Goal: Task Accomplishment & Management: Use online tool/utility

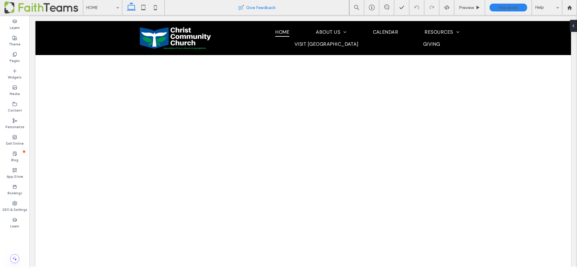
click at [209, 3] on div "Give Feedback" at bounding box center [257, 7] width 184 height 15
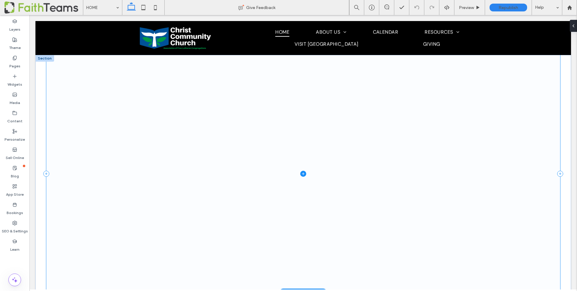
click at [296, 171] on span at bounding box center [303, 174] width 514 height 238
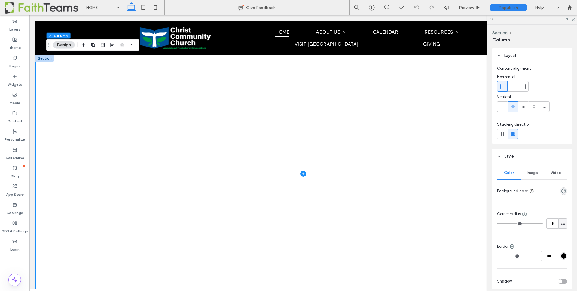
click at [41, 92] on div at bounding box center [302, 174] width 535 height 238
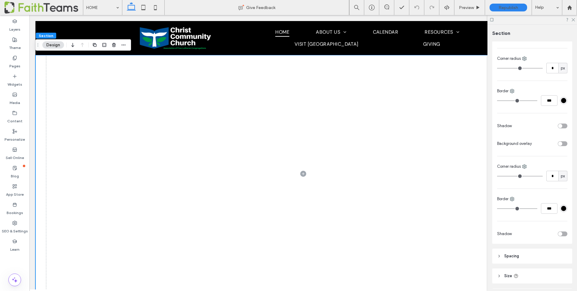
scroll to position [178, 0]
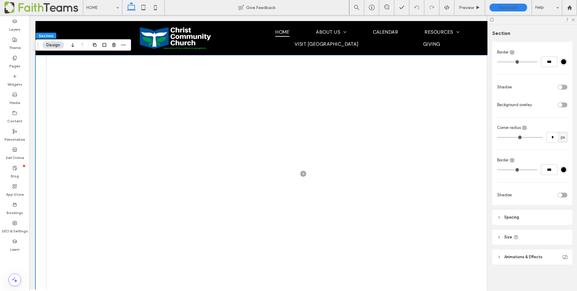
click at [498, 235] on icon at bounding box center [499, 237] width 4 height 4
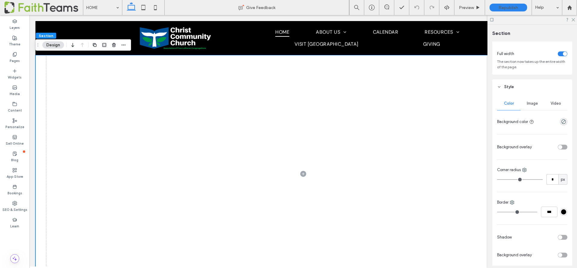
scroll to position [0, 0]
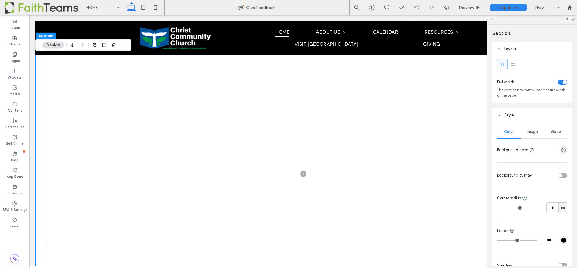
click at [564, 82] on div "toggle" at bounding box center [565, 82] width 4 height 4
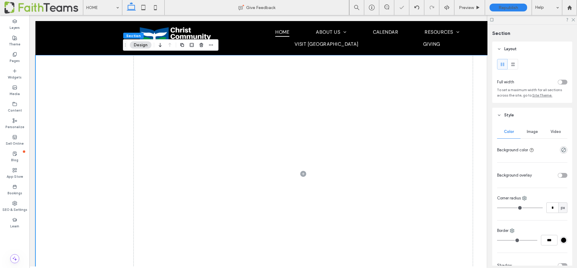
click at [564, 82] on div "toggle" at bounding box center [563, 82] width 10 height 5
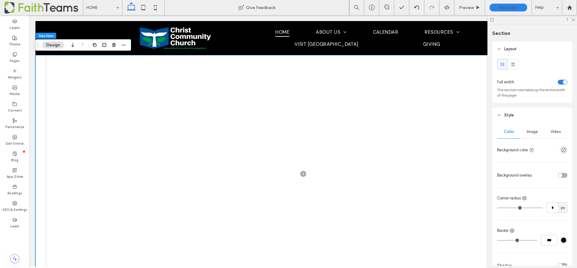
scroll to position [219, 0]
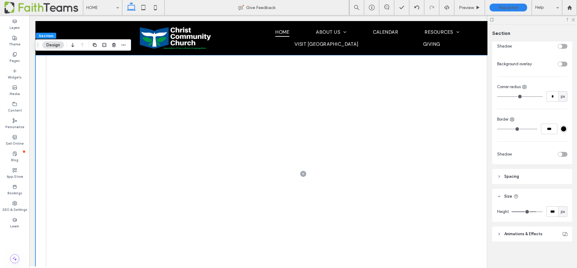
click at [564, 214] on span "px" at bounding box center [563, 212] width 4 height 6
click at [564, 190] on span "vh" at bounding box center [563, 190] width 4 height 6
type input "**"
click at [556, 212] on input "**" at bounding box center [552, 211] width 12 height 11
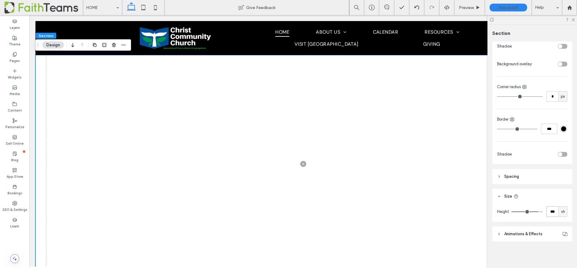
type input "***"
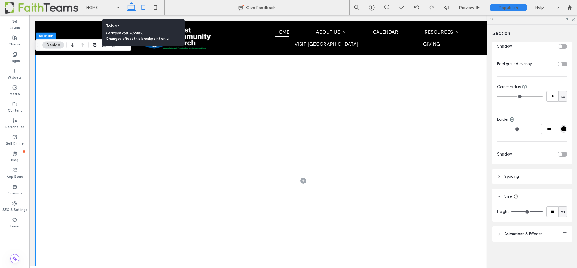
click at [144, 8] on icon at bounding box center [143, 8] width 12 height 12
type input "**"
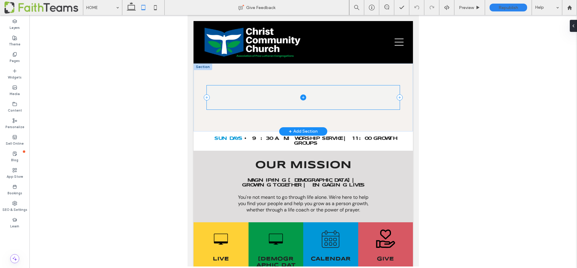
click at [365, 107] on span at bounding box center [303, 97] width 193 height 24
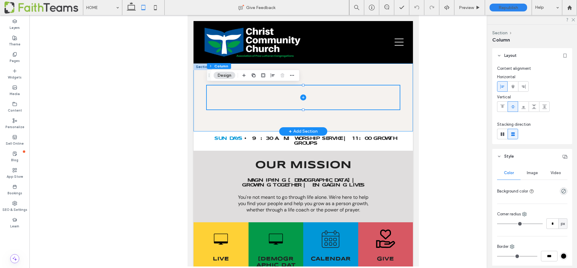
click at [367, 117] on div at bounding box center [302, 97] width 219 height 68
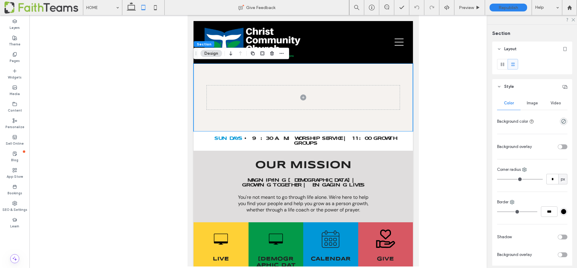
click at [562, 102] on div "Video" at bounding box center [555, 102] width 23 height 13
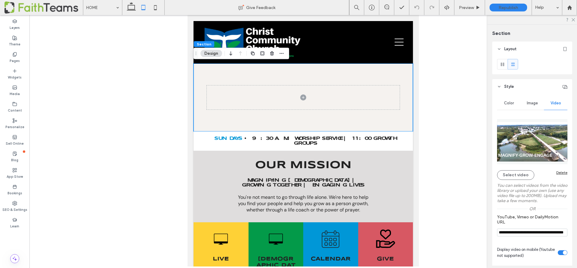
click at [535, 101] on span "Image" at bounding box center [532, 103] width 11 height 5
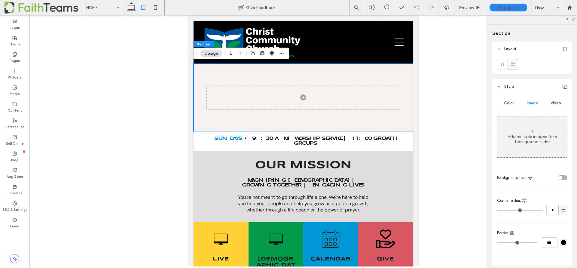
click at [509, 104] on span "Color" at bounding box center [509, 103] width 10 height 5
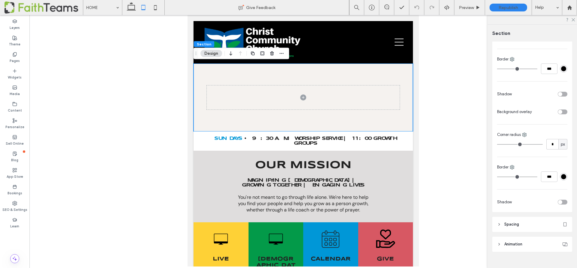
scroll to position [152, 0]
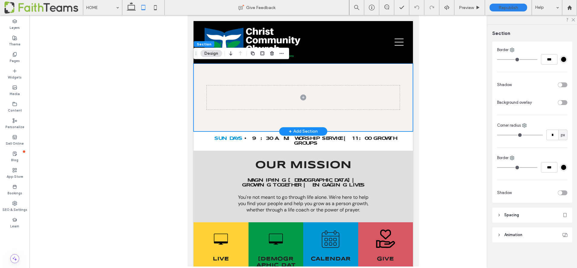
click at [348, 125] on div at bounding box center [302, 97] width 219 height 68
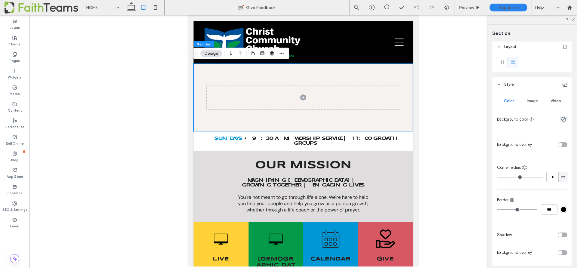
scroll to position [0, 0]
click at [532, 62] on div at bounding box center [532, 65] width 80 height 18
click at [556, 105] on span "Video" at bounding box center [555, 103] width 11 height 5
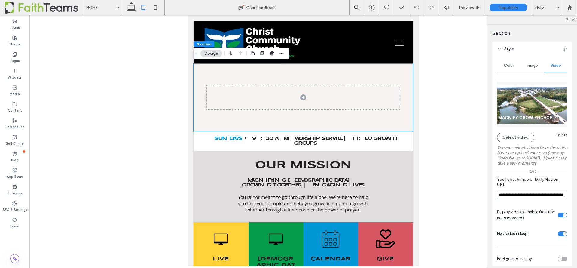
scroll to position [39, 0]
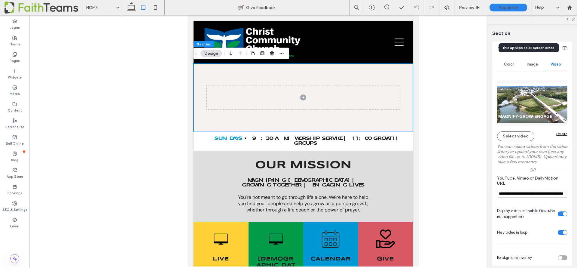
click at [564, 50] on use at bounding box center [564, 48] width 5 height 4
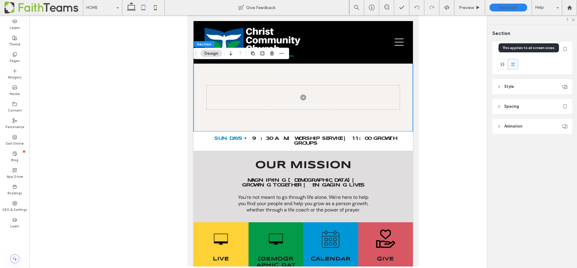
scroll to position [0, 0]
click at [531, 82] on header "Style" at bounding box center [532, 86] width 80 height 15
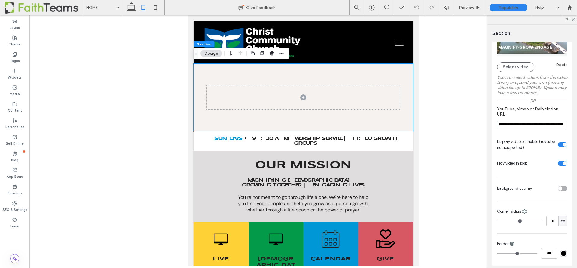
scroll to position [103, 0]
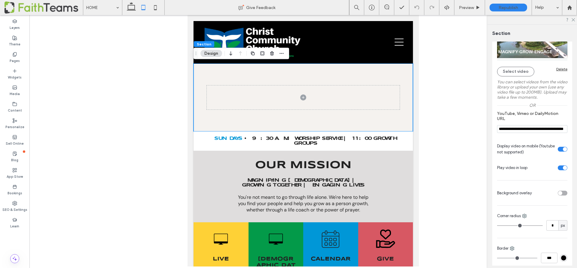
click at [564, 148] on div "toggle" at bounding box center [565, 149] width 4 height 4
click at [153, 8] on icon at bounding box center [155, 8] width 12 height 12
type input "*"
type input "***"
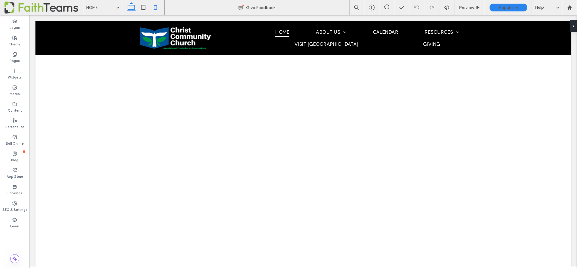
click at [156, 8] on icon at bounding box center [155, 8] width 12 height 12
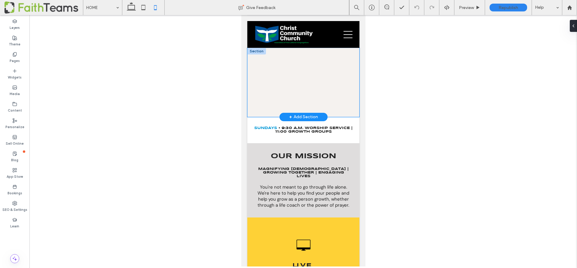
click at [346, 116] on div at bounding box center [303, 82] width 112 height 69
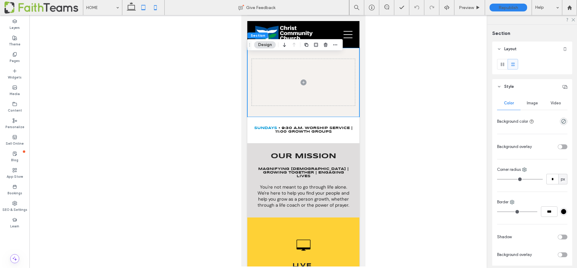
click at [145, 8] on icon at bounding box center [143, 8] width 12 height 12
type input "*"
type input "***"
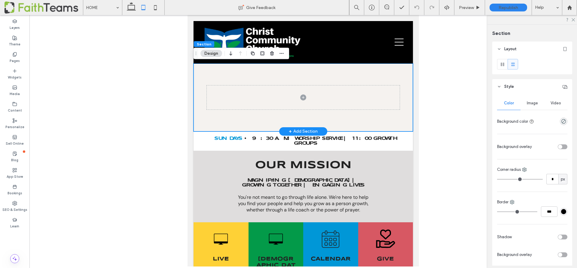
click at [218, 122] on div at bounding box center [302, 97] width 219 height 68
click at [535, 103] on span "Image" at bounding box center [532, 103] width 11 height 5
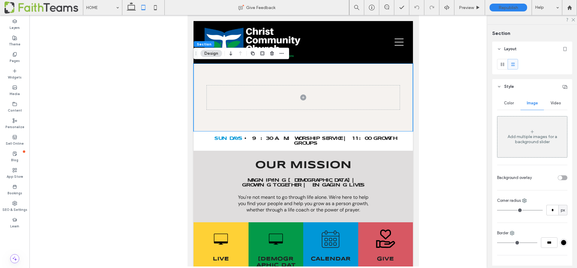
click at [533, 137] on div "Add multiple images for a background slider" at bounding box center [532, 139] width 70 height 10
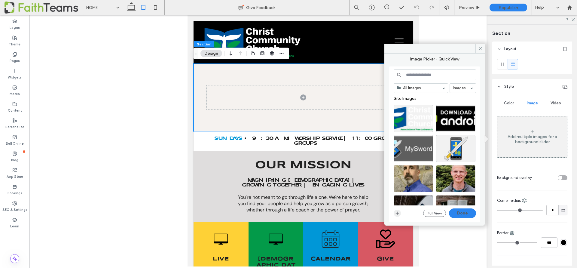
click at [399, 214] on icon "button" at bounding box center [397, 213] width 5 height 5
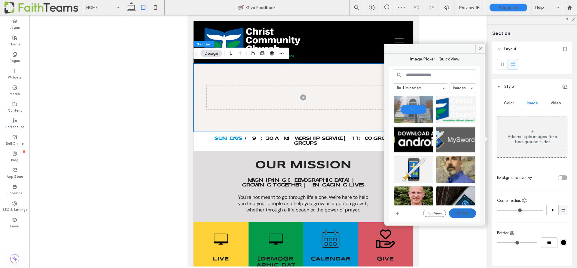
click at [465, 211] on button "Done" at bounding box center [462, 213] width 27 height 10
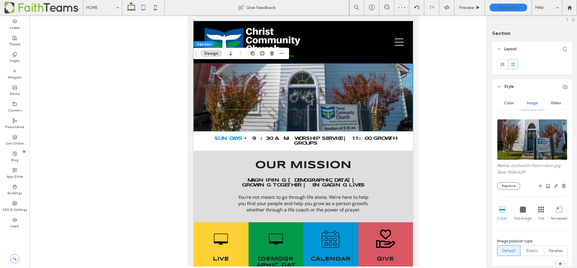
click at [557, 103] on span "Video" at bounding box center [555, 103] width 11 height 5
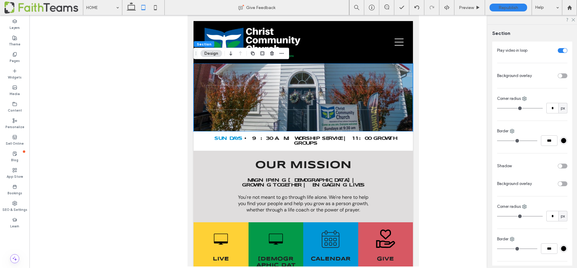
scroll to position [108, 0]
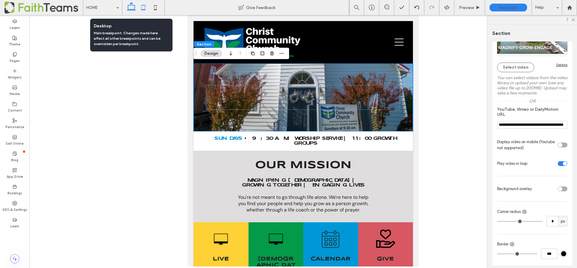
click at [130, 8] on icon at bounding box center [131, 8] width 12 height 12
type input "*"
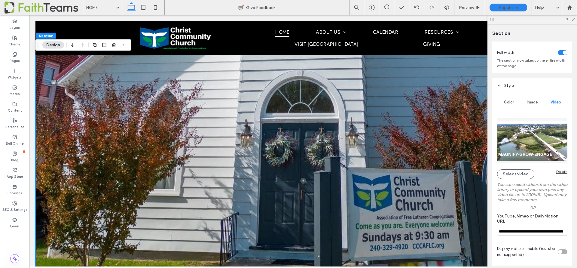
scroll to position [0, 0]
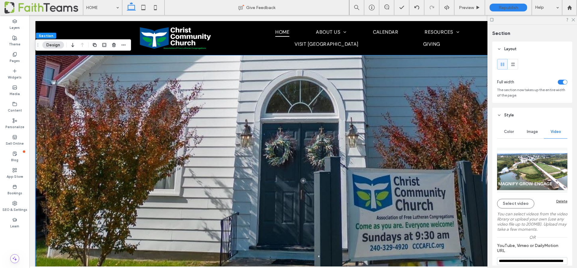
click at [533, 133] on span "Image" at bounding box center [532, 131] width 11 height 5
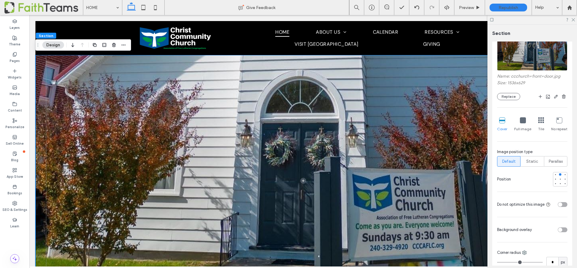
scroll to position [50, 0]
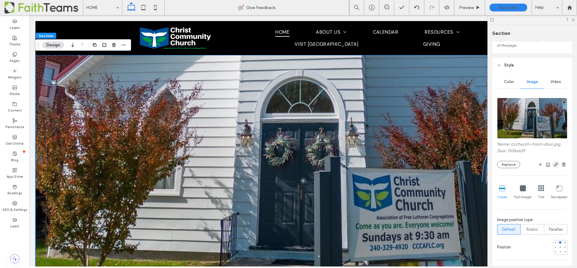
click at [556, 163] on use "button" at bounding box center [556, 165] width 4 height 4
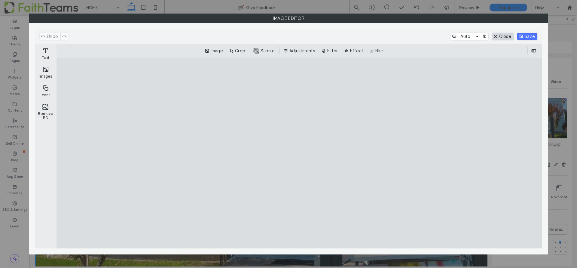
click at [507, 38] on button "Close" at bounding box center [502, 36] width 21 height 7
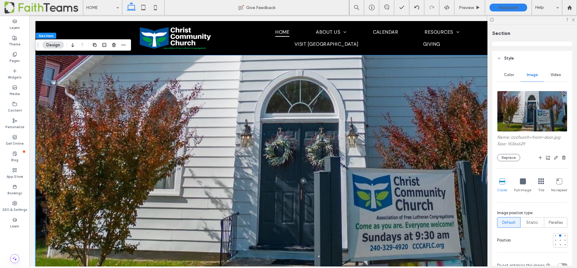
scroll to position [12, 0]
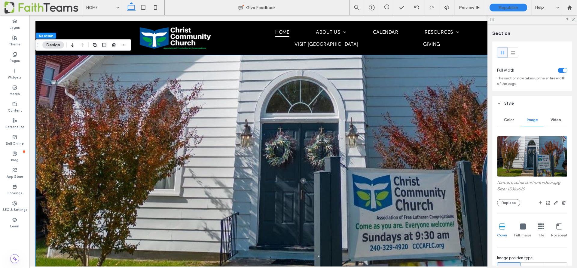
click at [558, 121] on span "Video" at bounding box center [555, 119] width 11 height 5
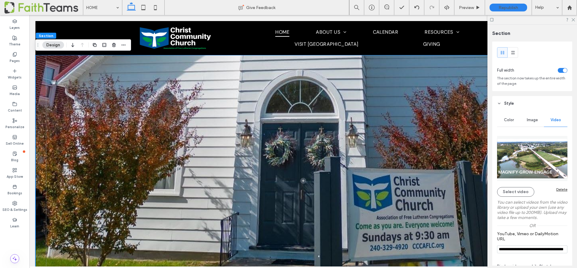
click at [535, 120] on span "Image" at bounding box center [532, 119] width 11 height 5
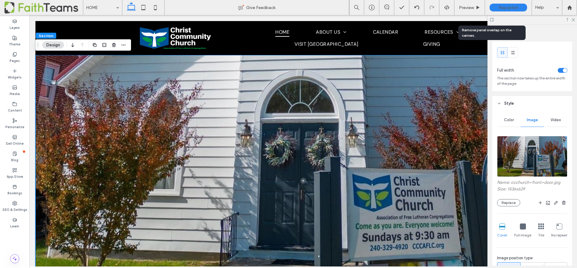
click at [492, 19] on icon at bounding box center [491, 19] width 5 height 5
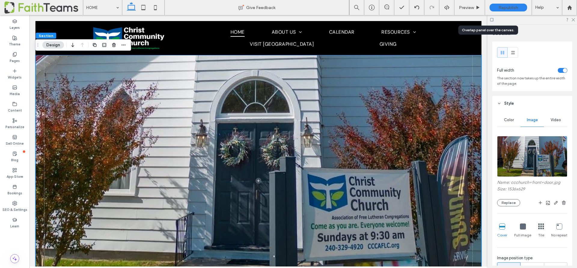
click at [492, 18] on icon at bounding box center [491, 19] width 5 height 5
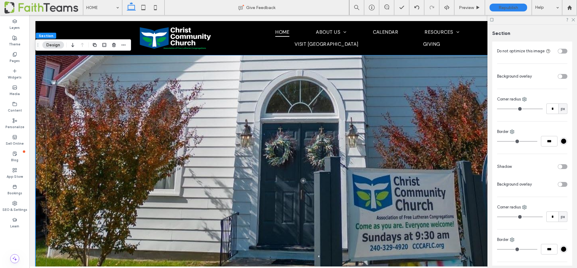
scroll to position [0, 0]
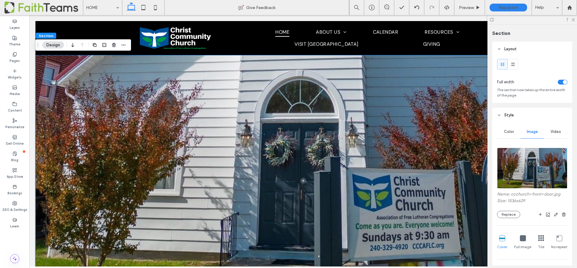
click at [558, 130] on span "Video" at bounding box center [555, 131] width 11 height 5
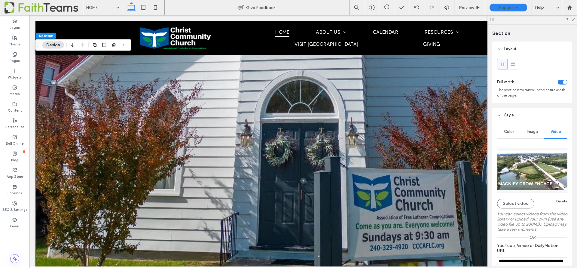
scroll to position [100, 0]
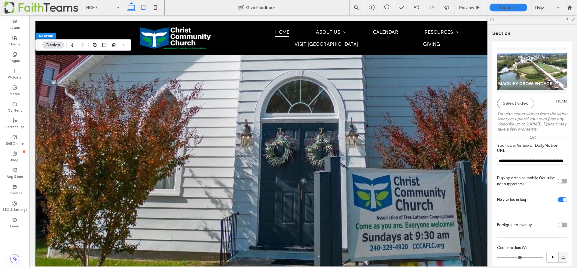
click at [142, 3] on icon at bounding box center [143, 8] width 12 height 12
type input "**"
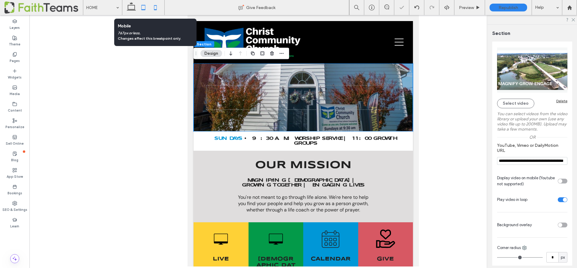
click at [154, 6] on icon at bounding box center [155, 8] width 12 height 12
type input "*"
type input "***"
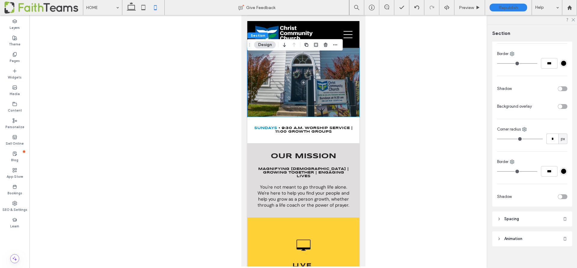
scroll to position [303, 0]
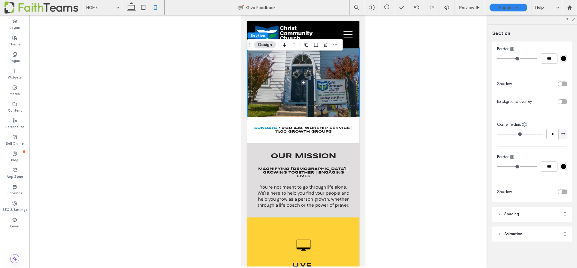
click at [512, 210] on header "Spacing" at bounding box center [532, 213] width 80 height 15
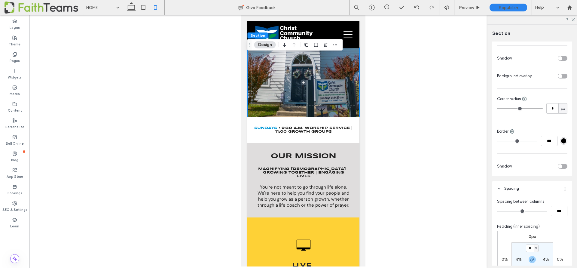
scroll to position [413, 0]
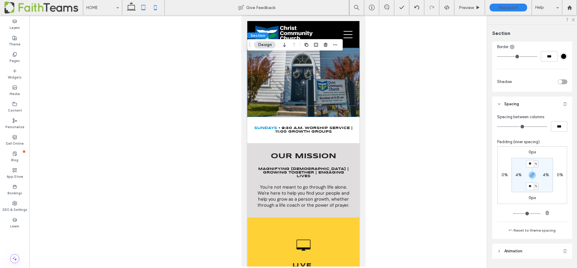
click at [142, 9] on icon at bounding box center [143, 8] width 12 height 12
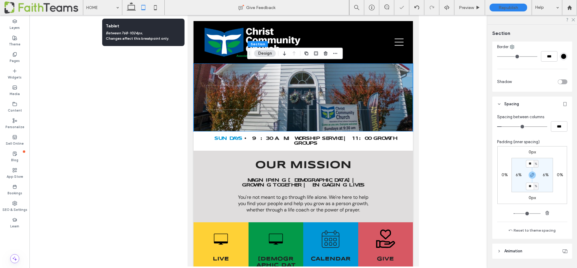
type input "*"
type input "***"
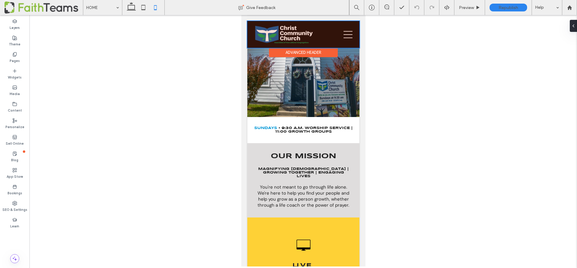
click at [347, 34] on div at bounding box center [303, 34] width 112 height 27
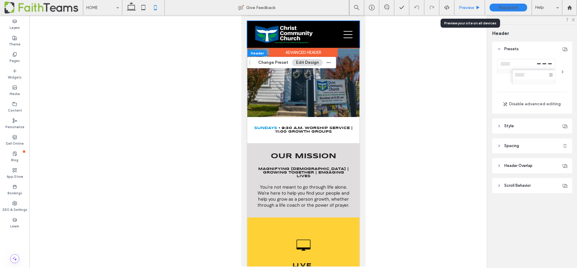
click at [465, 5] on span "Preview" at bounding box center [466, 7] width 15 height 5
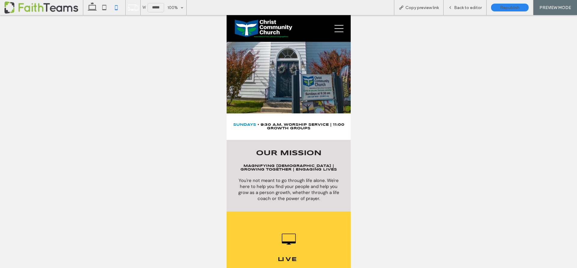
click at [293, 84] on div at bounding box center [288, 77] width 114 height 47
click at [466, 7] on span "Back to editor" at bounding box center [468, 7] width 28 height 5
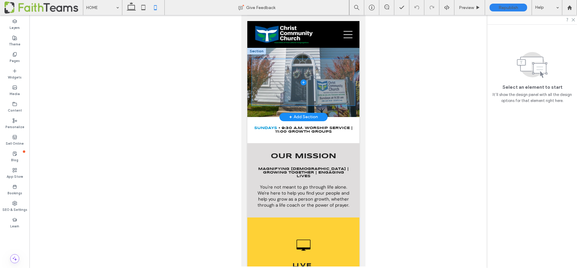
click at [319, 82] on span at bounding box center [302, 82] width 103 height 47
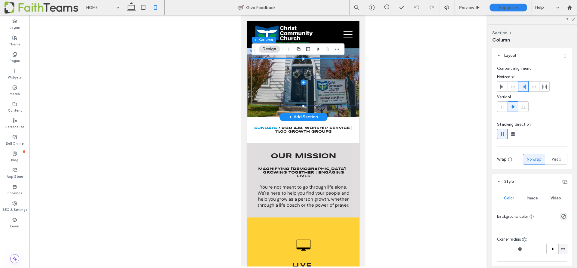
click at [358, 61] on div at bounding box center [303, 82] width 112 height 69
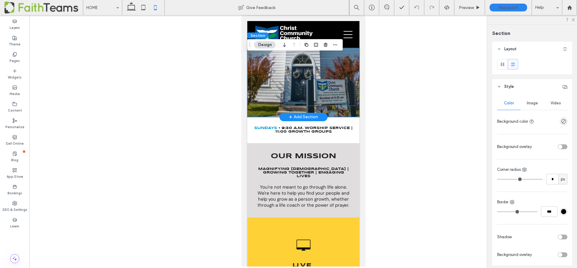
click at [354, 52] on div at bounding box center [303, 82] width 112 height 69
click at [556, 102] on span "Video" at bounding box center [555, 103] width 11 height 5
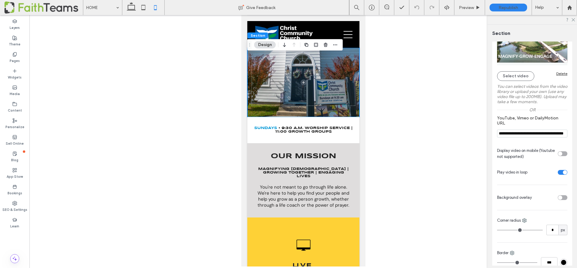
scroll to position [100, 0]
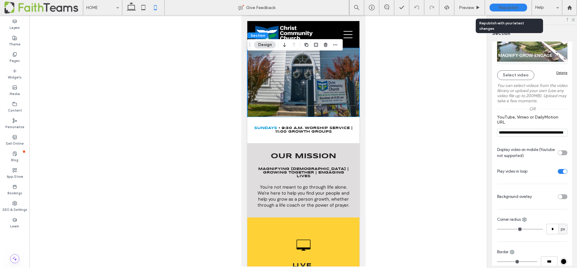
click at [501, 6] on span "Republish" at bounding box center [508, 7] width 20 height 5
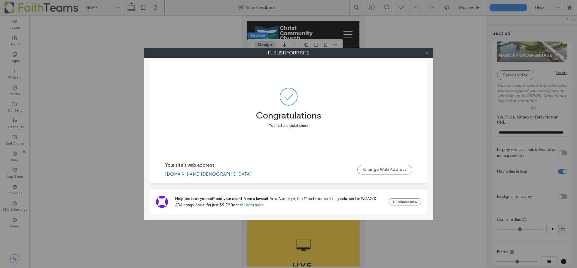
click at [427, 53] on use at bounding box center [426, 52] width 3 height 3
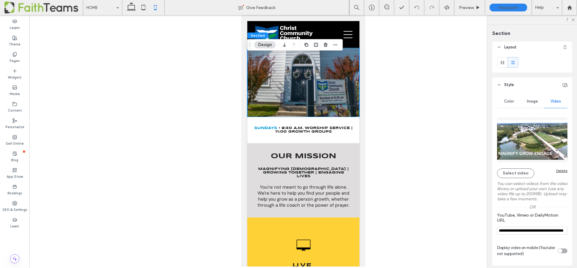
scroll to position [0, 0]
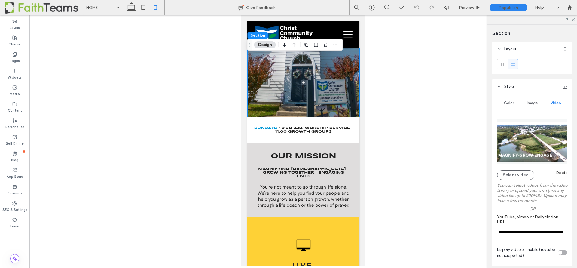
click at [531, 105] on div "Image" at bounding box center [531, 102] width 23 height 13
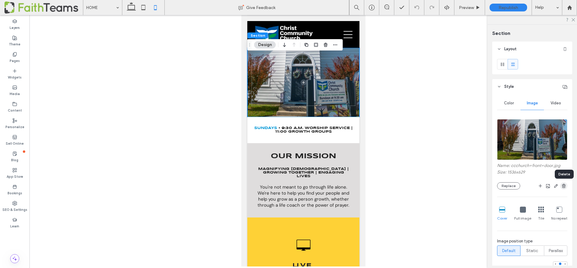
click at [562, 185] on use "button" at bounding box center [564, 186] width 4 height 4
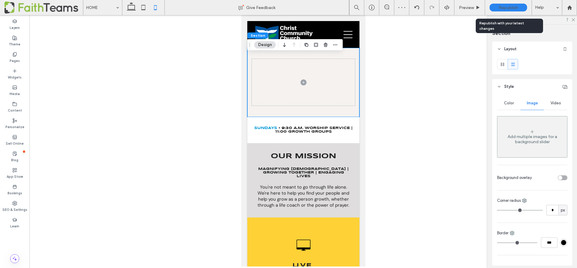
click at [498, 8] on div "Republish" at bounding box center [508, 8] width 38 height 8
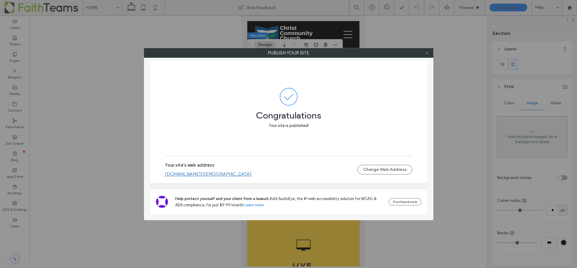
click at [428, 53] on icon at bounding box center [427, 52] width 5 height 5
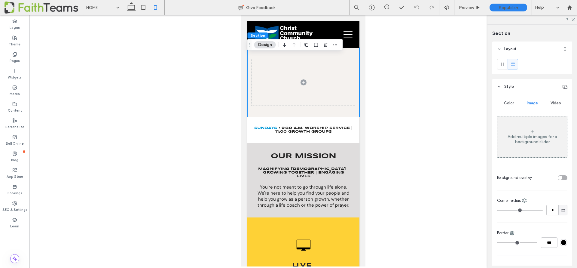
click at [554, 101] on span "Video" at bounding box center [555, 103] width 11 height 5
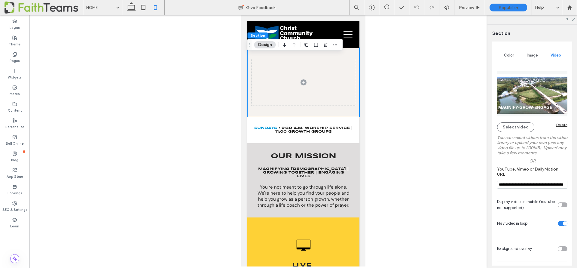
scroll to position [109, 0]
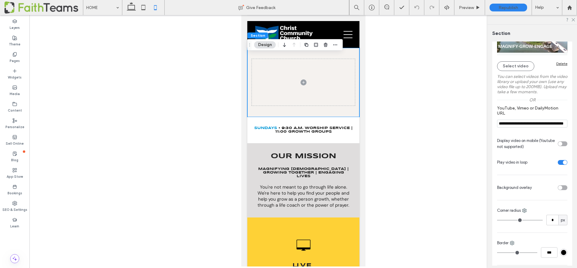
click at [562, 144] on div "toggle" at bounding box center [560, 144] width 4 height 4
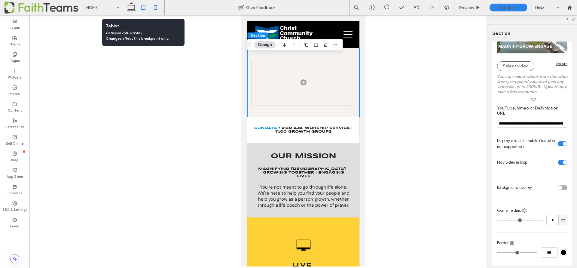
click at [142, 8] on icon at bounding box center [143, 8] width 12 height 12
type input "*"
type input "***"
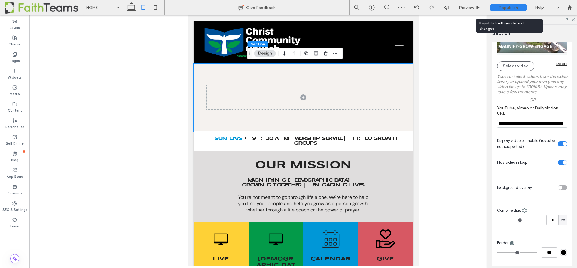
click at [504, 3] on div "Republish" at bounding box center [508, 7] width 38 height 15
click at [501, 8] on span "Republish" at bounding box center [508, 7] width 20 height 5
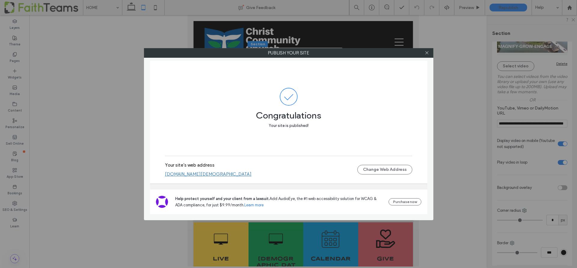
click at [429, 52] on div at bounding box center [426, 52] width 9 height 9
click at [429, 52] on icon at bounding box center [427, 52] width 5 height 5
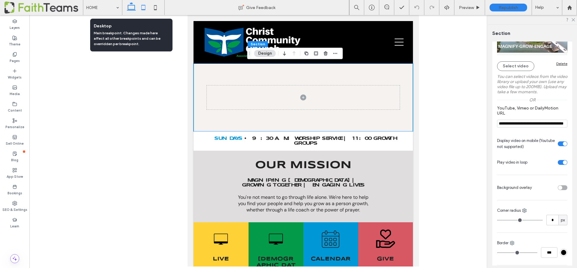
click at [131, 8] on icon at bounding box center [131, 8] width 12 height 12
type input "*"
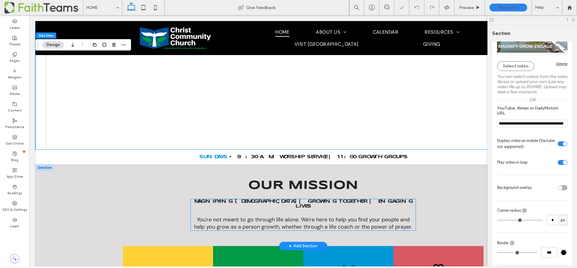
scroll to position [297, 0]
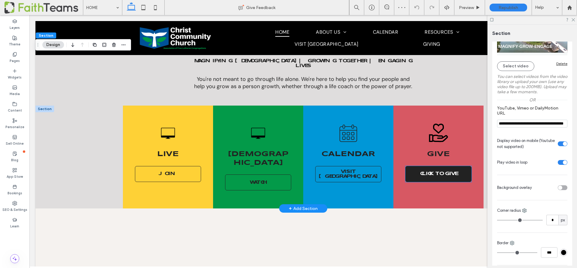
click at [432, 171] on span "CLICK TO GIVE" at bounding box center [438, 173] width 37 height 5
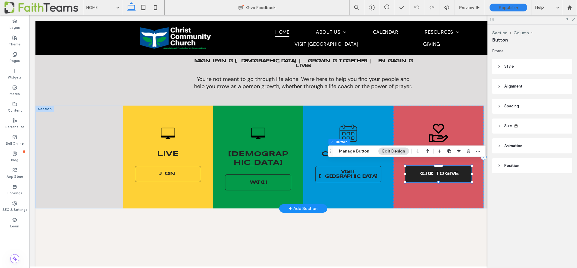
click at [428, 171] on span "CLICK TO GIVE" at bounding box center [438, 173] width 37 height 5
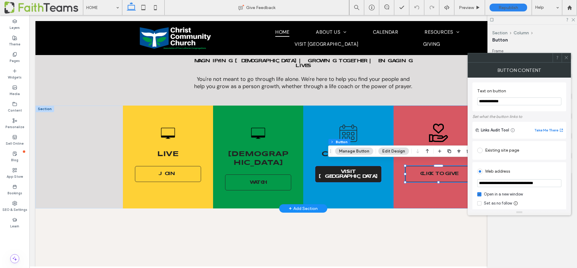
click at [331, 171] on link "VISIT [GEOGRAPHIC_DATA]" at bounding box center [348, 174] width 66 height 16
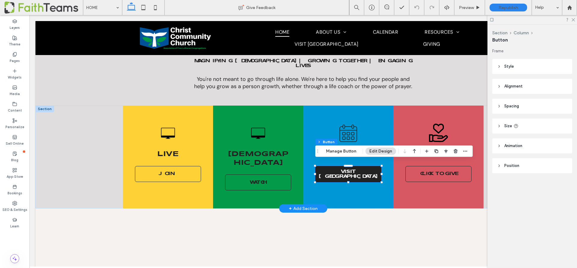
click at [350, 169] on span "VISIT [GEOGRAPHIC_DATA]" at bounding box center [348, 174] width 61 height 10
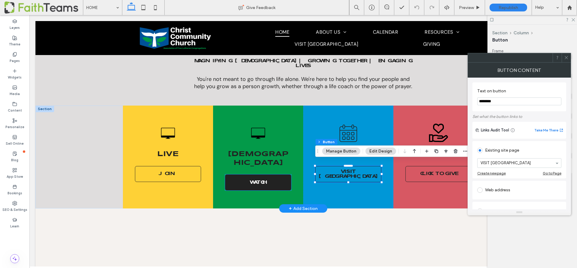
click at [259, 180] on span "WATCH" at bounding box center [258, 182] width 17 height 5
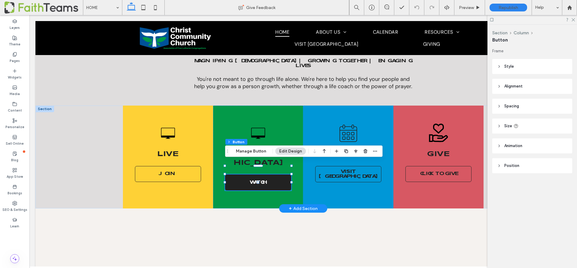
click at [259, 180] on span "WATCH" at bounding box center [258, 182] width 17 height 5
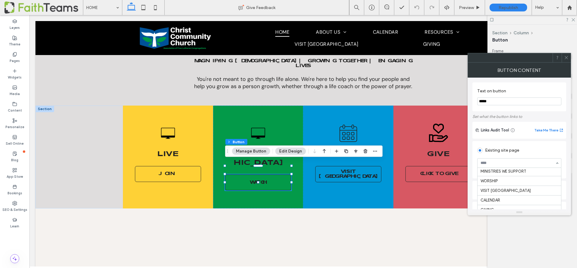
scroll to position [56, 0]
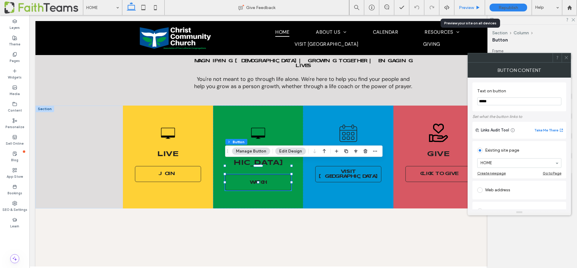
click at [465, 8] on span "Preview" at bounding box center [466, 7] width 15 height 5
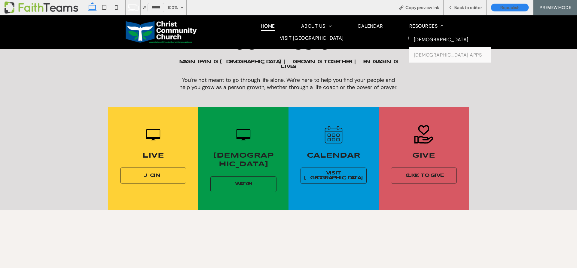
click at [409, 47] on link "[DEMOGRAPHIC_DATA]" at bounding box center [449, 39] width 81 height 15
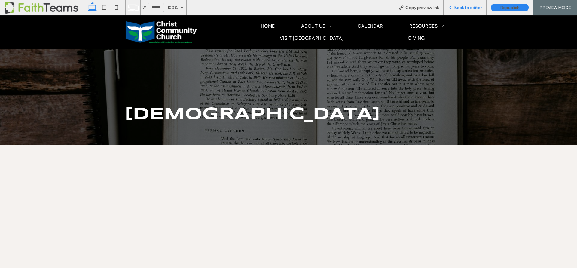
click at [459, 7] on span "Back to editor" at bounding box center [468, 7] width 28 height 5
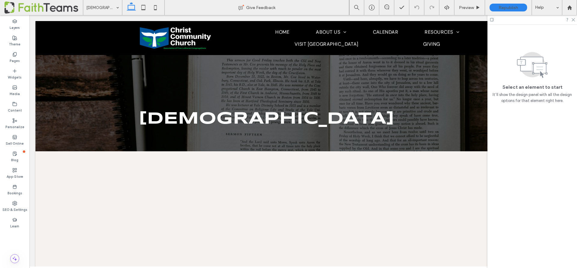
click at [133, 7] on icon at bounding box center [131, 8] width 12 height 12
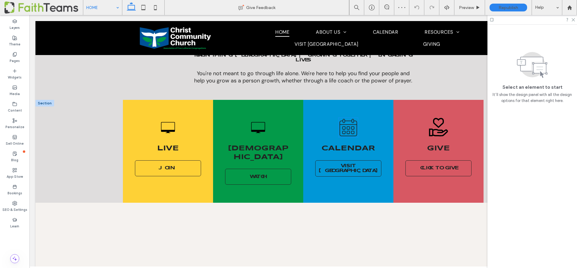
scroll to position [315, 0]
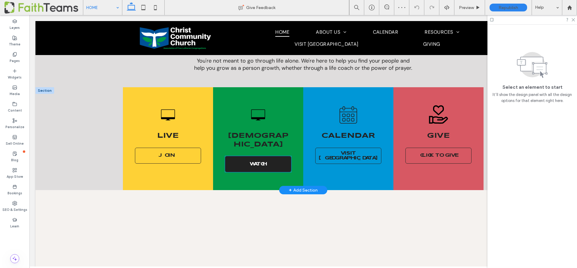
click at [259, 162] on span "WATCH" at bounding box center [258, 164] width 17 height 5
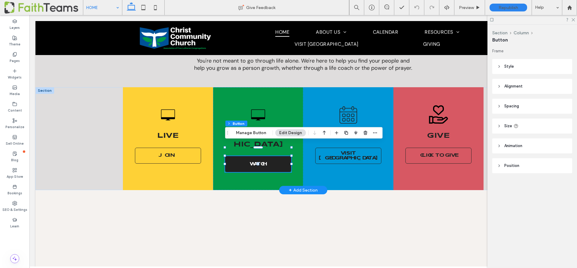
click at [259, 162] on span "WATCH" at bounding box center [258, 164] width 17 height 5
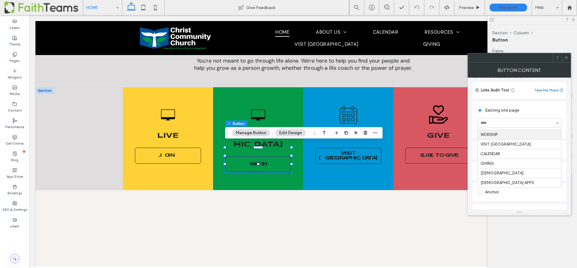
scroll to position [60, 0]
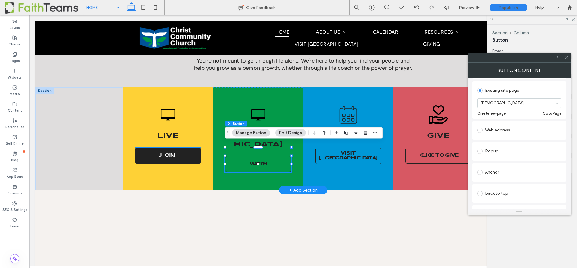
click at [155, 151] on link "JOIN" at bounding box center [168, 156] width 66 height 16
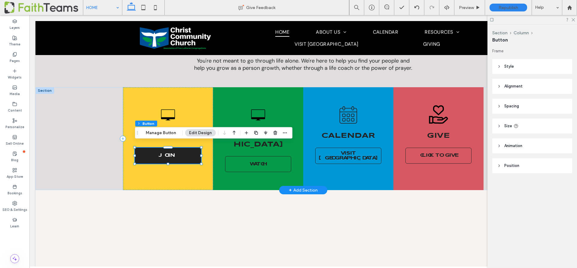
click at [155, 151] on link "JOIN" at bounding box center [168, 156] width 66 height 16
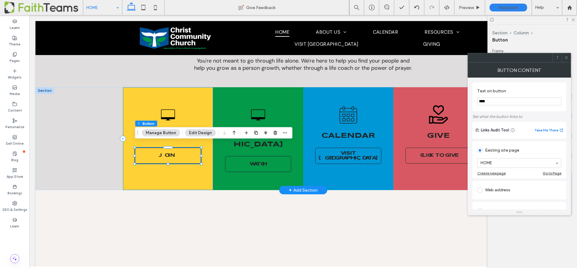
click at [208, 91] on div "Live JOIN" at bounding box center [168, 138] width 90 height 103
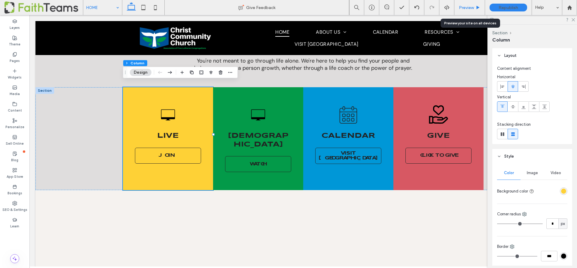
click at [468, 5] on span "Preview" at bounding box center [466, 7] width 15 height 5
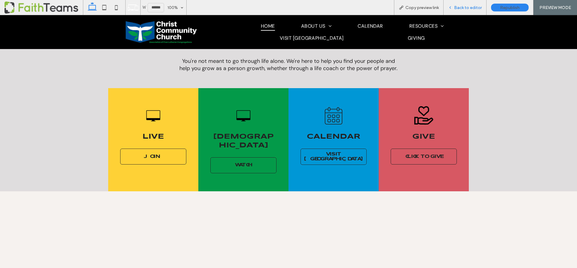
scroll to position [312, 0]
click at [344, 33] on span "VISIT [GEOGRAPHIC_DATA]" at bounding box center [312, 37] width 64 height 9
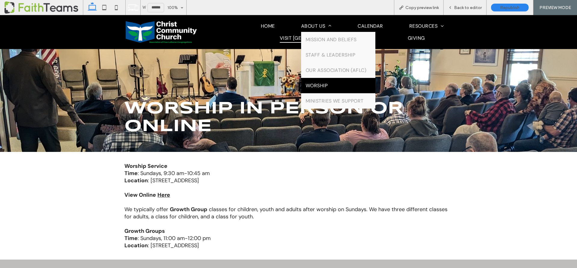
click at [301, 93] on link "WORSHIP" at bounding box center [338, 85] width 75 height 15
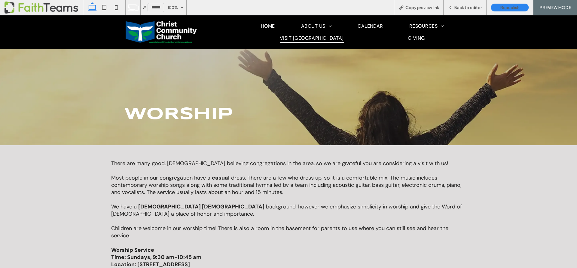
click at [344, 34] on span "VISIT [GEOGRAPHIC_DATA]" at bounding box center [312, 37] width 64 height 9
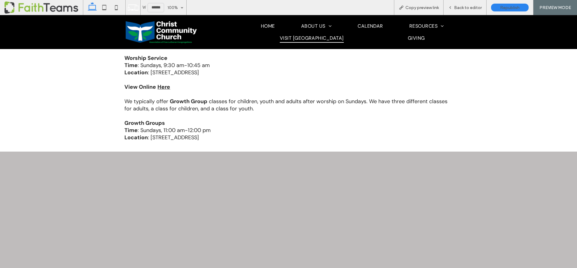
scroll to position [109, 0]
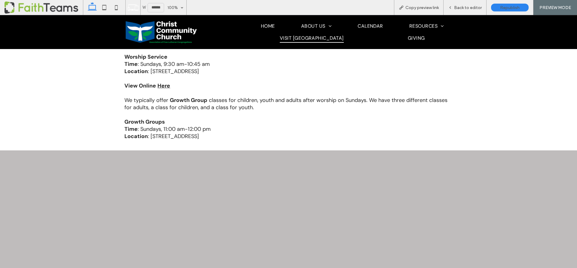
click at [165, 86] on strong "Here" at bounding box center [163, 85] width 13 height 7
click at [361, 79] on p at bounding box center [288, 78] width 328 height 7
click at [467, 6] on span "Back to editor" at bounding box center [468, 7] width 28 height 5
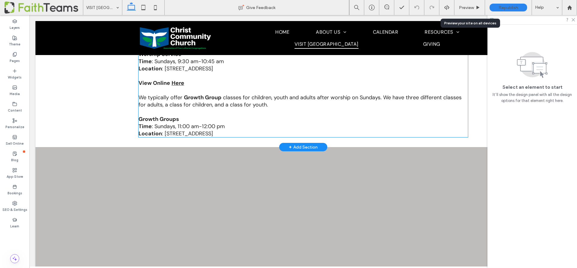
scroll to position [112, 0]
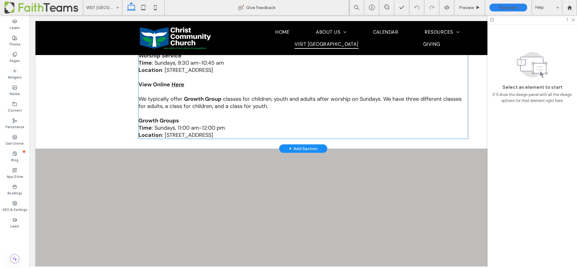
click at [175, 87] on strong "Here" at bounding box center [178, 84] width 13 height 7
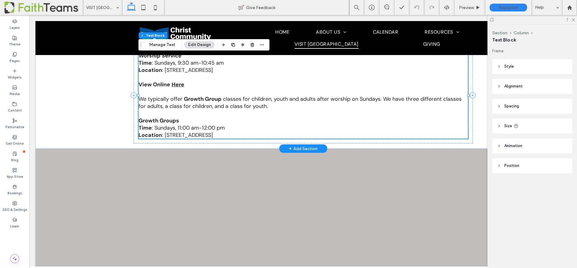
click at [176, 86] on strong "Here" at bounding box center [178, 84] width 13 height 7
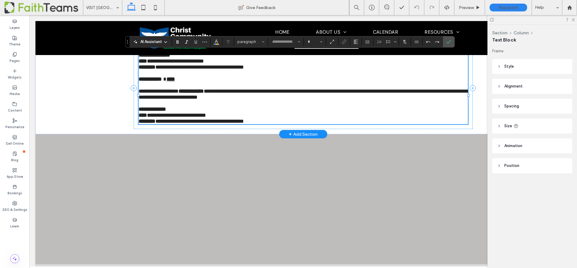
type input "*******"
type input "**"
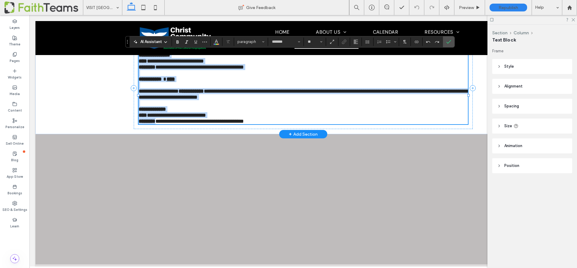
click at [175, 82] on strong "****" at bounding box center [170, 78] width 8 height 5
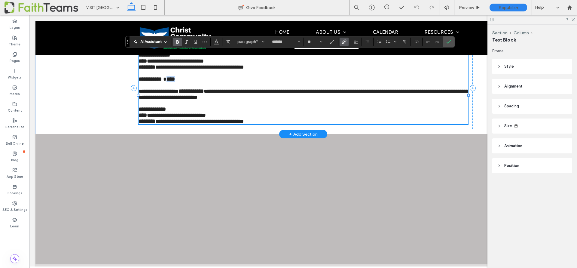
click at [175, 82] on strong "****" at bounding box center [170, 78] width 8 height 5
click at [344, 42] on icon "Link" at bounding box center [344, 41] width 5 height 5
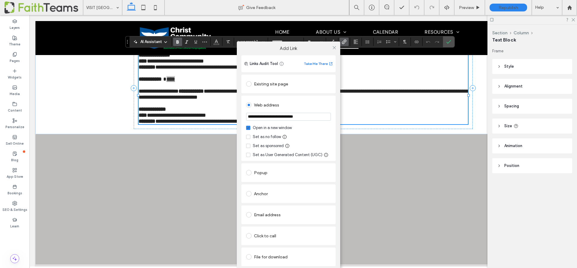
click at [301, 115] on input "**********" at bounding box center [288, 117] width 85 height 8
click at [44, 8] on span at bounding box center [44, 8] width 78 height 12
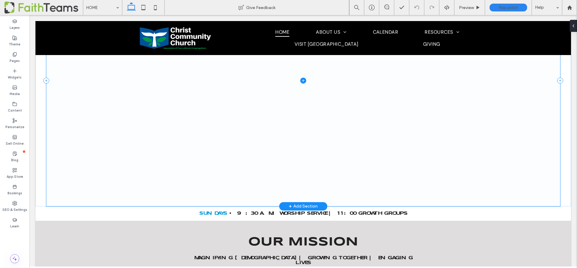
scroll to position [5, 0]
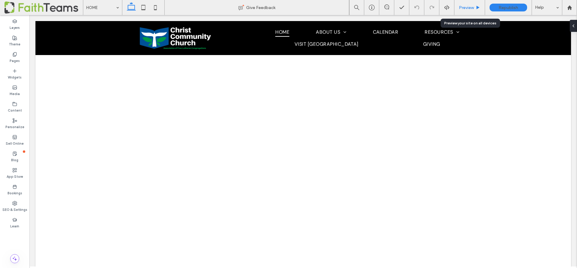
click at [471, 6] on span "Preview" at bounding box center [466, 7] width 15 height 5
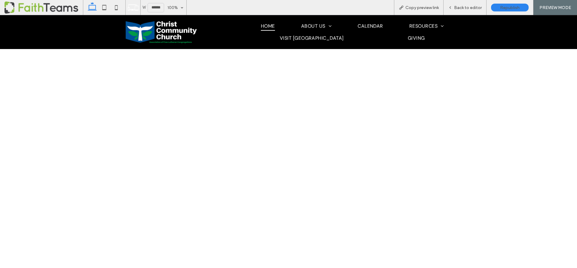
click at [263, 30] on span "HOME" at bounding box center [268, 25] width 14 height 9
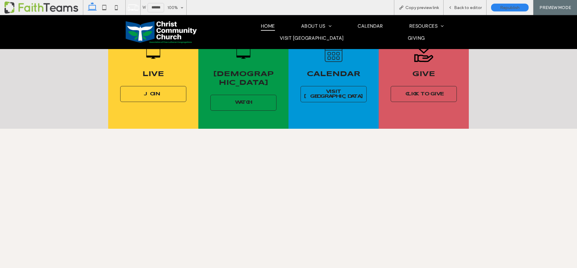
scroll to position [374, 0]
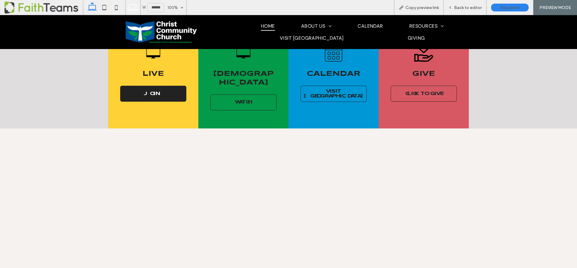
click at [155, 91] on span "JOIN" at bounding box center [153, 93] width 19 height 5
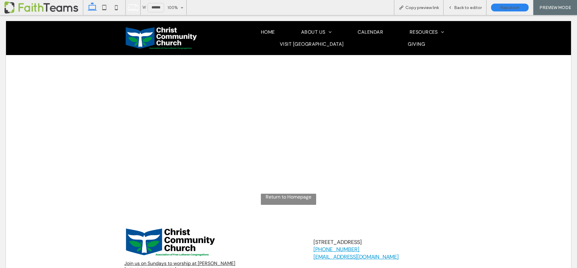
scroll to position [0, 0]
click at [469, 8] on div at bounding box center [288, 134] width 577 height 268
click at [466, 8] on div at bounding box center [288, 134] width 577 height 268
click at [452, 8] on div at bounding box center [288, 134] width 577 height 268
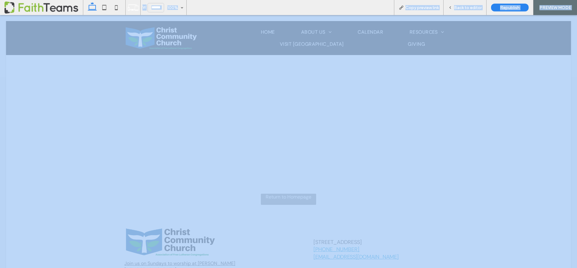
click at [452, 8] on div at bounding box center [288, 134] width 577 height 268
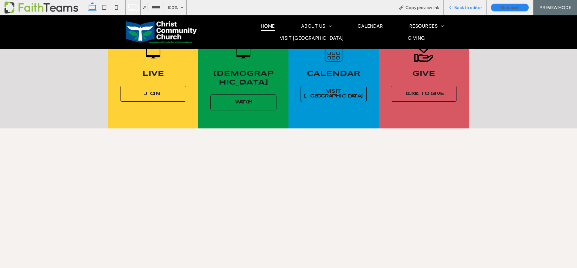
click at [465, 5] on span "Back to editor" at bounding box center [468, 7] width 28 height 5
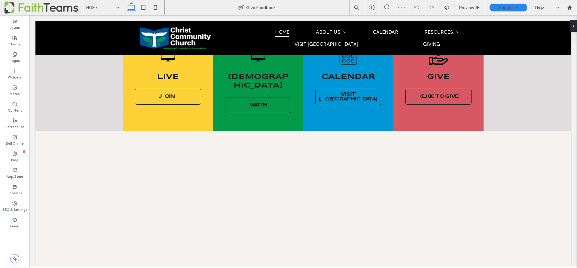
scroll to position [379, 0]
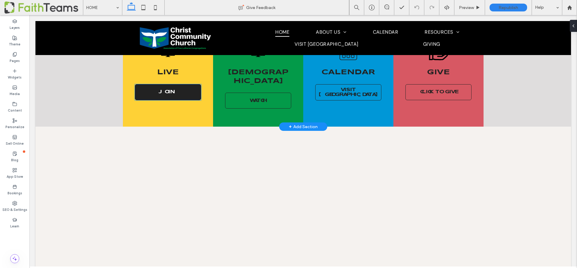
click at [157, 90] on link "JOIN" at bounding box center [168, 92] width 66 height 16
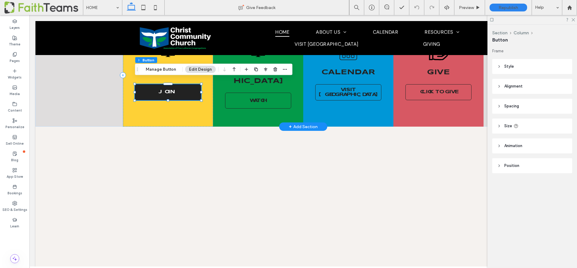
click at [157, 90] on link "JOIN" at bounding box center [168, 92] width 66 height 16
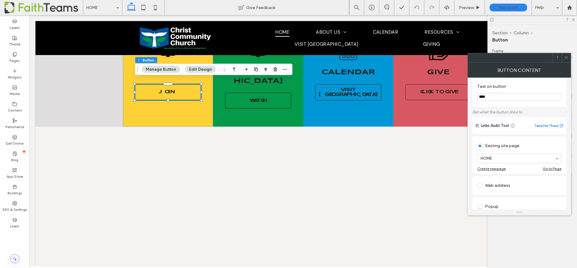
scroll to position [10, 0]
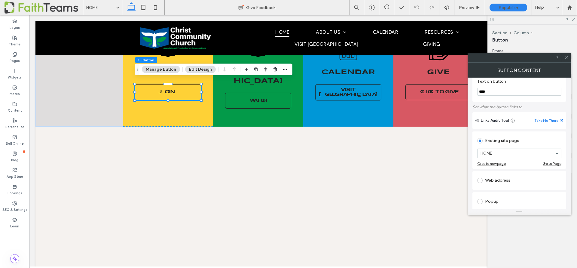
click at [498, 178] on div "Web address" at bounding box center [519, 180] width 84 height 10
click at [499, 172] on input "url" at bounding box center [519, 173] width 84 height 8
paste input "**********"
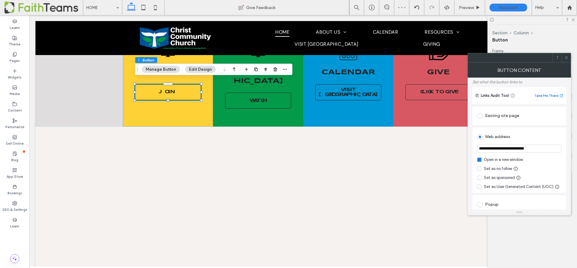
scroll to position [62, 0]
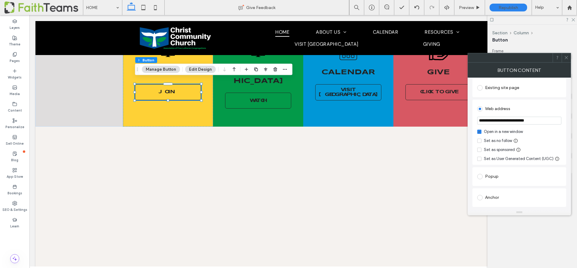
type input "**********"
click at [567, 59] on icon at bounding box center [566, 57] width 5 height 5
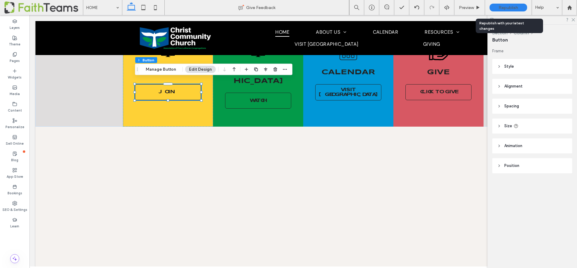
click at [499, 7] on span "Republish" at bounding box center [508, 7] width 20 height 5
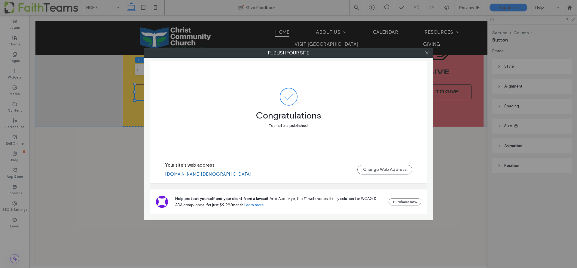
click at [427, 54] on icon at bounding box center [427, 52] width 5 height 5
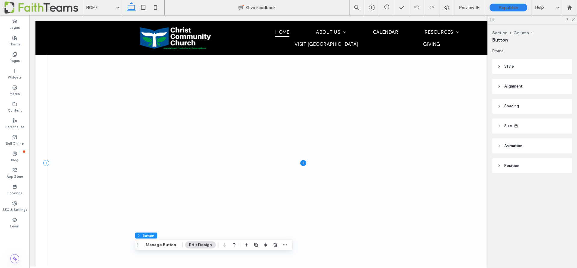
scroll to position [0, 0]
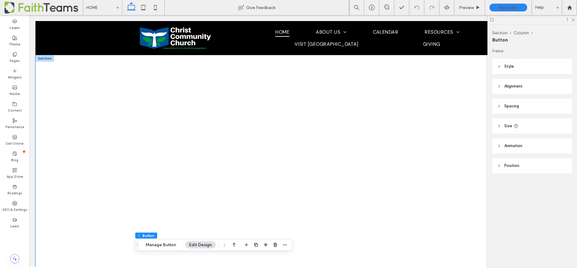
click at [38, 75] on div at bounding box center [302, 180] width 535 height 251
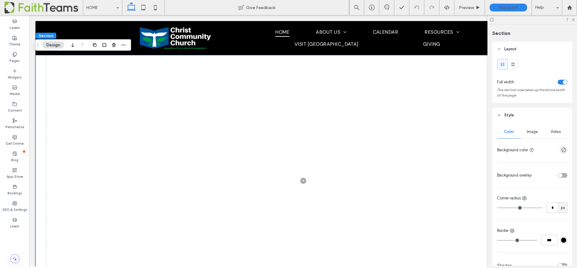
click at [557, 130] on span "Video" at bounding box center [555, 131] width 11 height 5
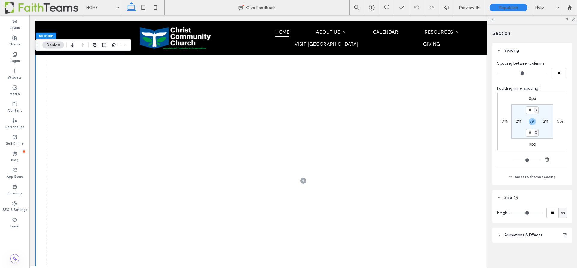
scroll to position [496, 0]
click at [146, 8] on icon at bounding box center [143, 8] width 12 height 12
type input "**"
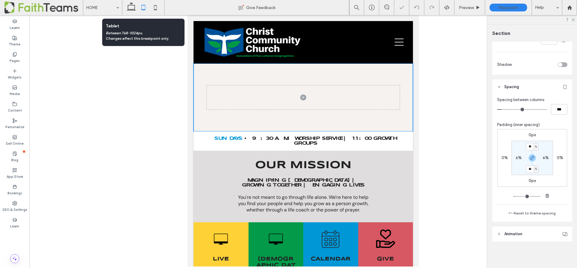
scroll to position [430, 0]
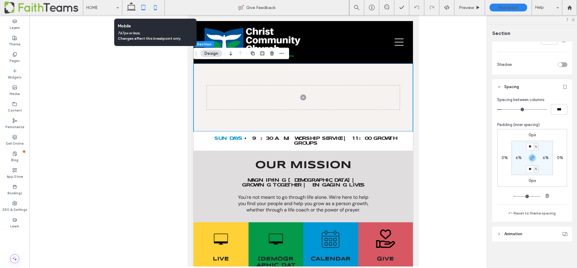
click at [154, 9] on use at bounding box center [155, 7] width 3 height 5
type input "*"
type input "***"
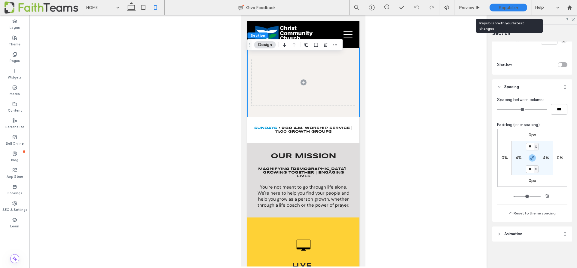
click at [506, 6] on span "Republish" at bounding box center [508, 7] width 20 height 5
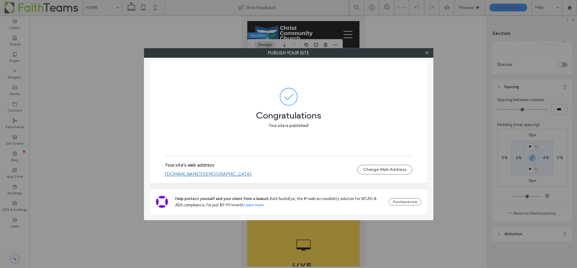
click at [431, 53] on div at bounding box center [426, 52] width 9 height 9
click at [427, 52] on icon at bounding box center [427, 52] width 5 height 5
